Goal: Navigation & Orientation: Find specific page/section

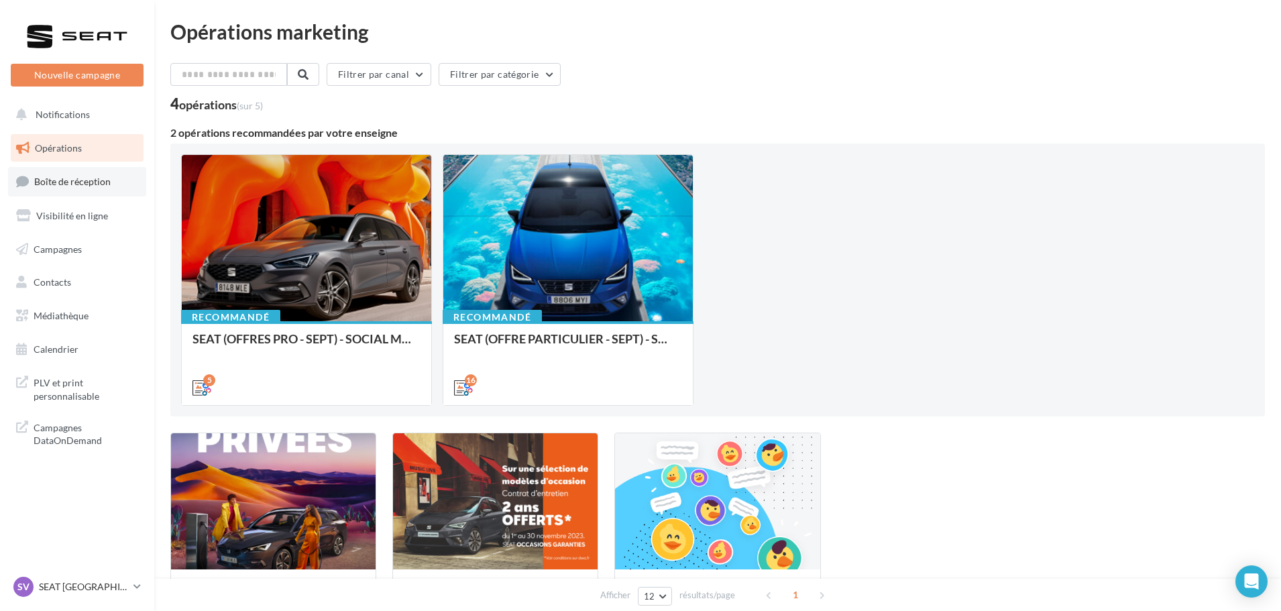
click at [75, 176] on span "Boîte de réception" at bounding box center [72, 181] width 76 height 11
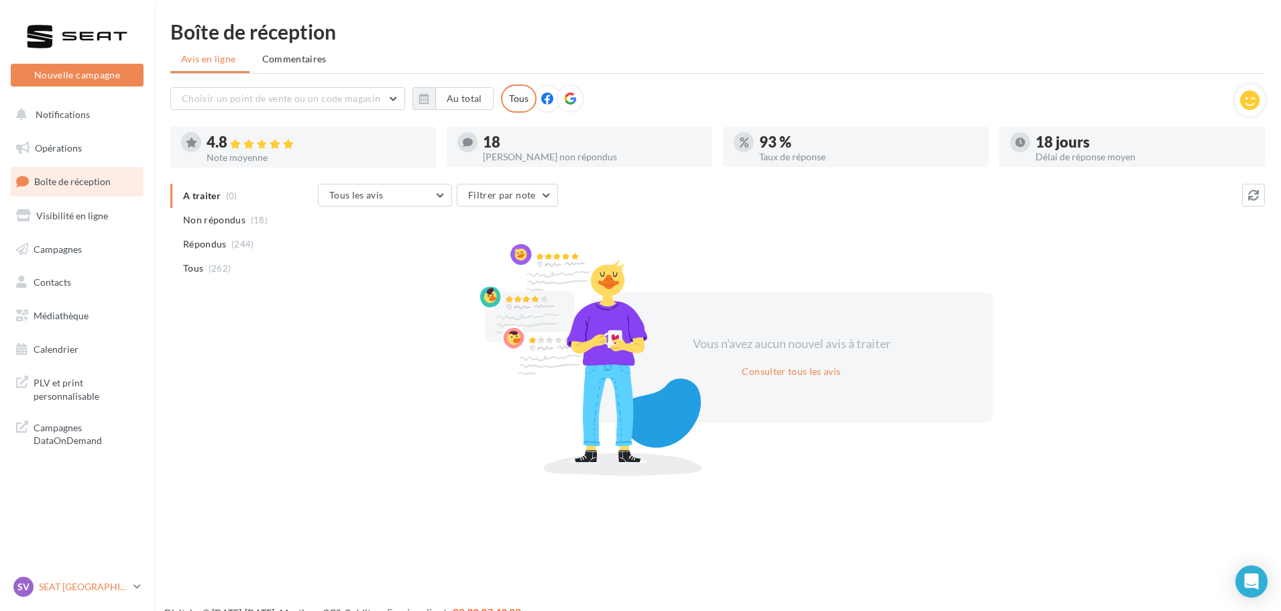
click at [104, 592] on p "SEAT [GEOGRAPHIC_DATA]" at bounding box center [83, 586] width 89 height 13
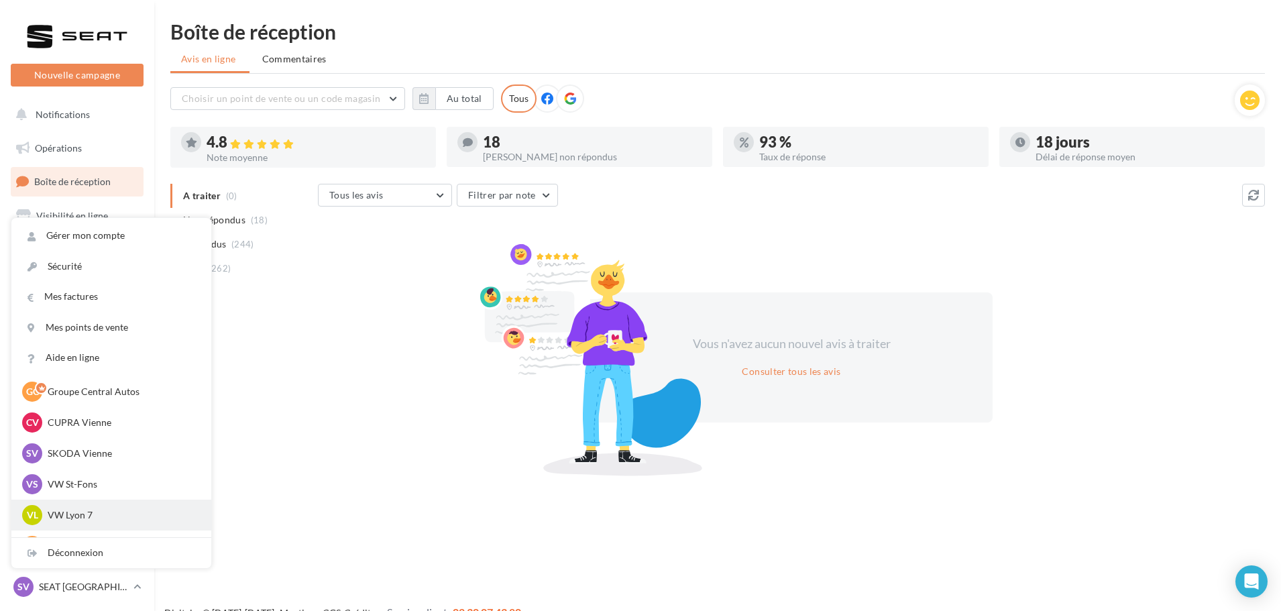
scroll to position [67, 0]
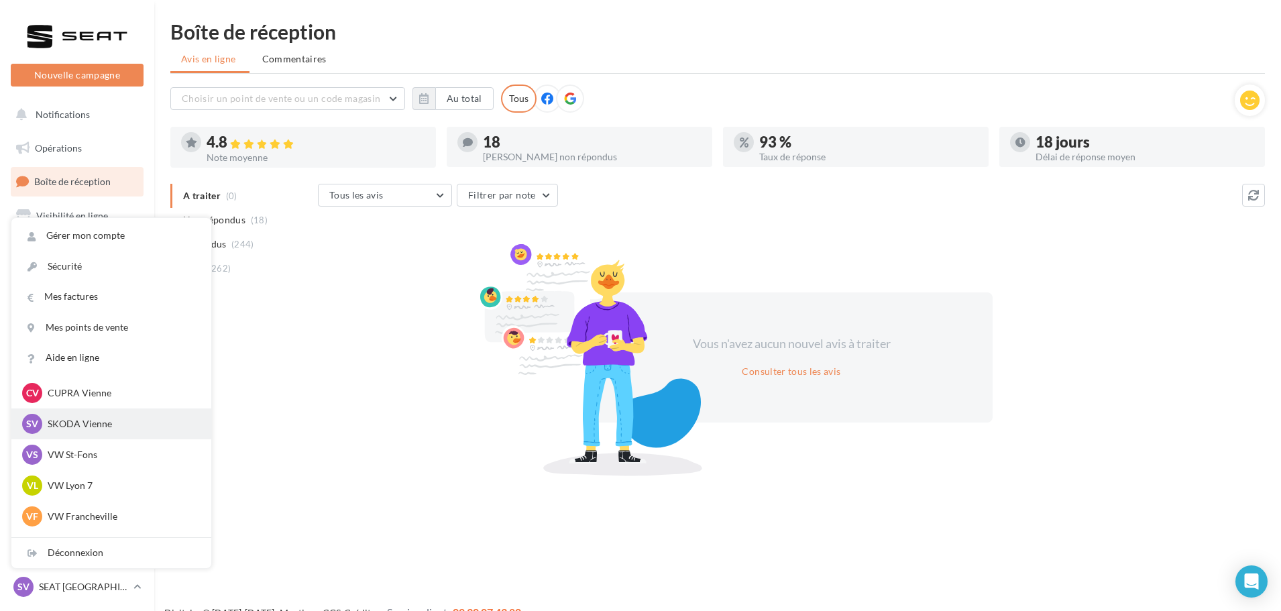
click at [112, 416] on div "SV SKODA Vienne sk-vien-gru" at bounding box center [111, 424] width 178 height 20
